Goal: Information Seeking & Learning: Learn about a topic

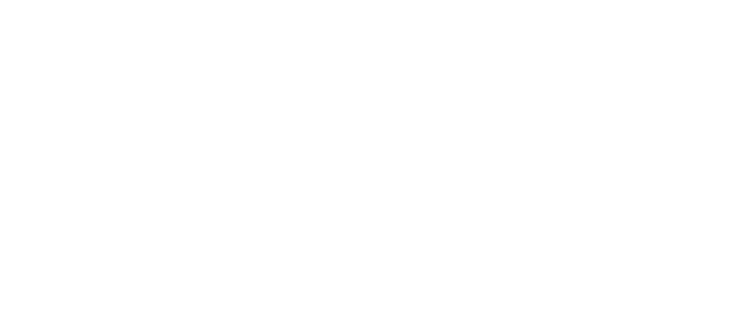
click at [20, 211] on div "Maternity care that puts you at the center Millie is a new kind of maternity & …" at bounding box center [370, 227] width 740 height 314
